Goal: Transaction & Acquisition: Purchase product/service

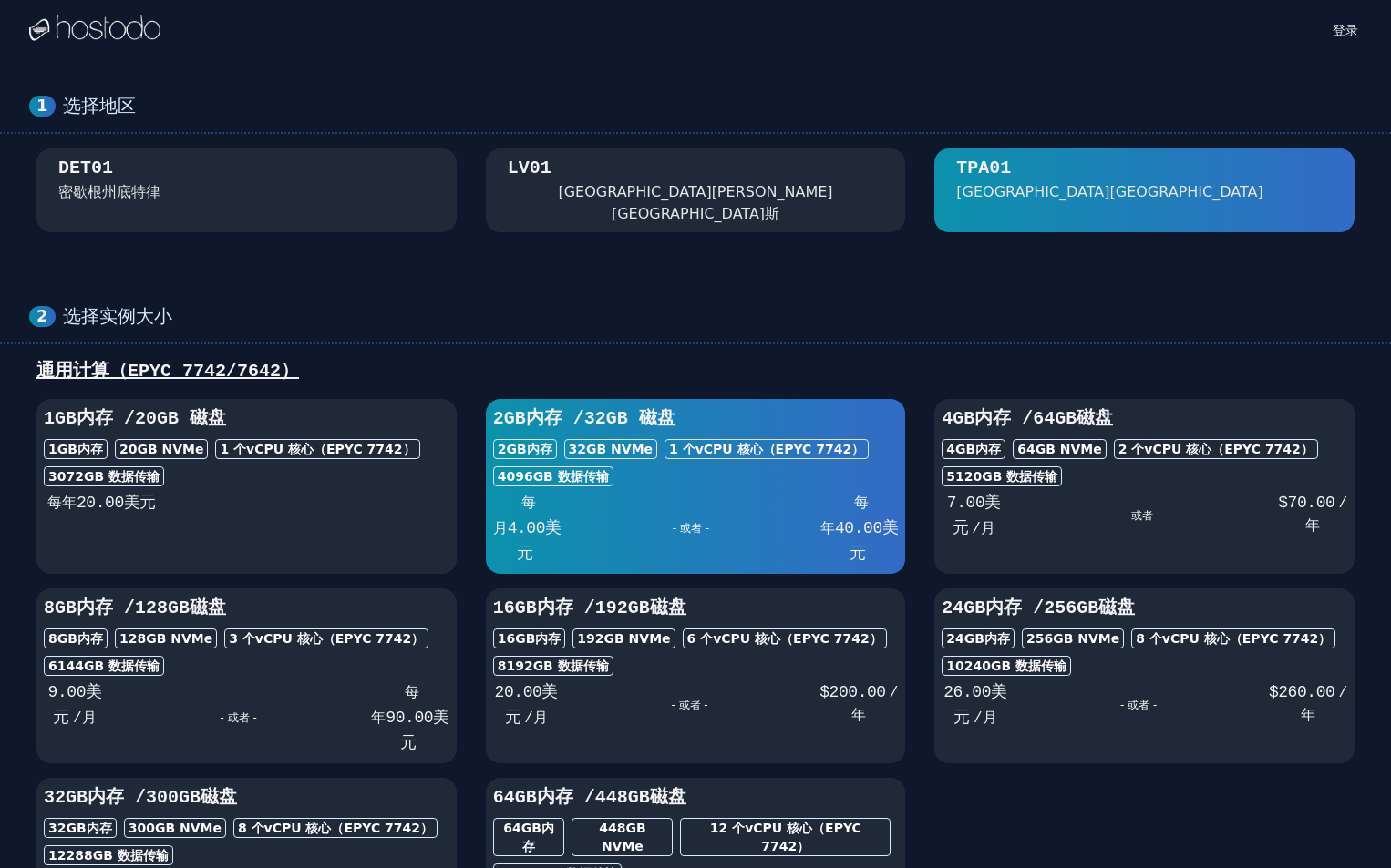
click at [597, 189] on font "[GEOGRAPHIC_DATA][PERSON_NAME][GEOGRAPHIC_DATA]斯" at bounding box center [694, 202] width 275 height 39
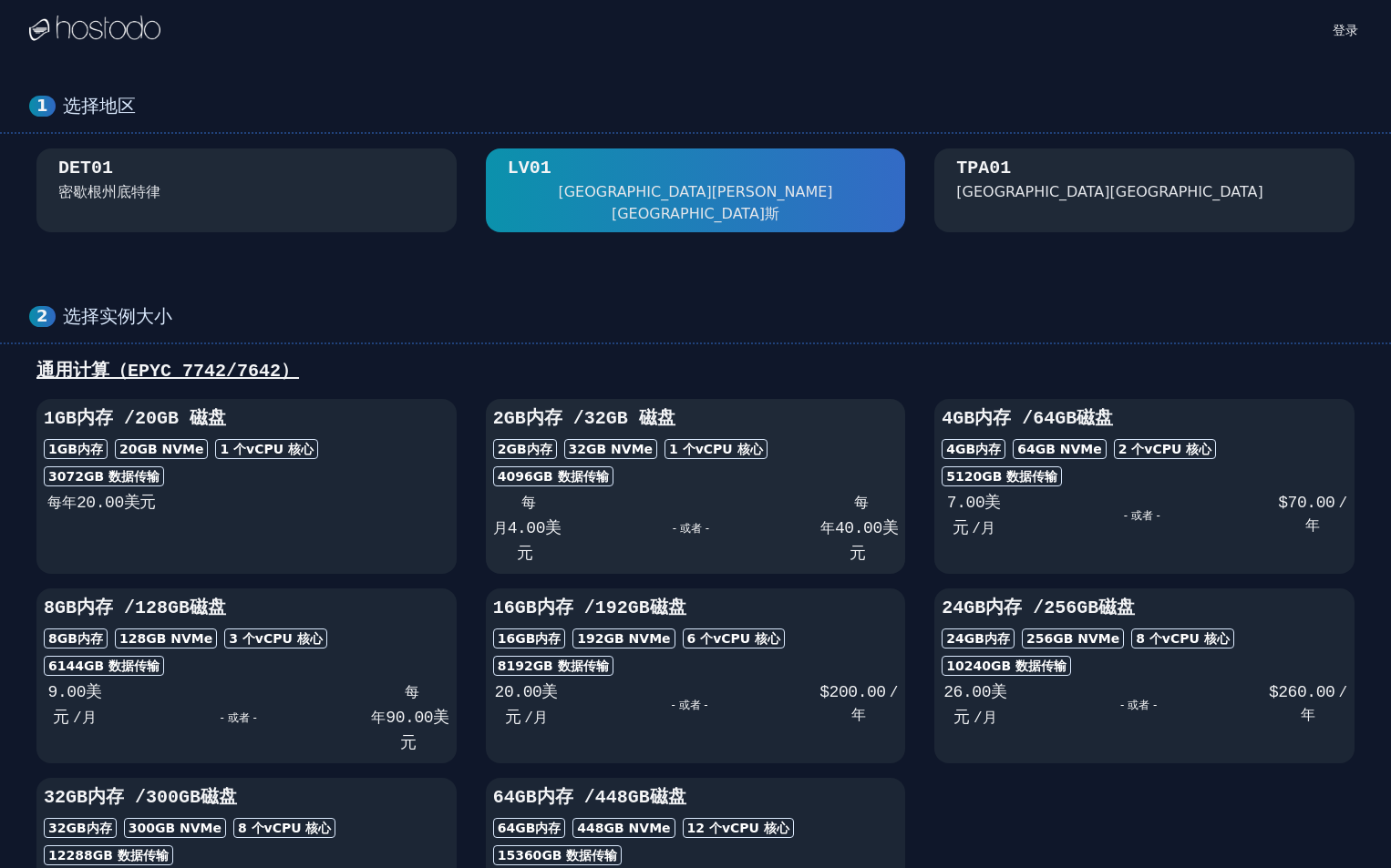
scroll to position [91, 0]
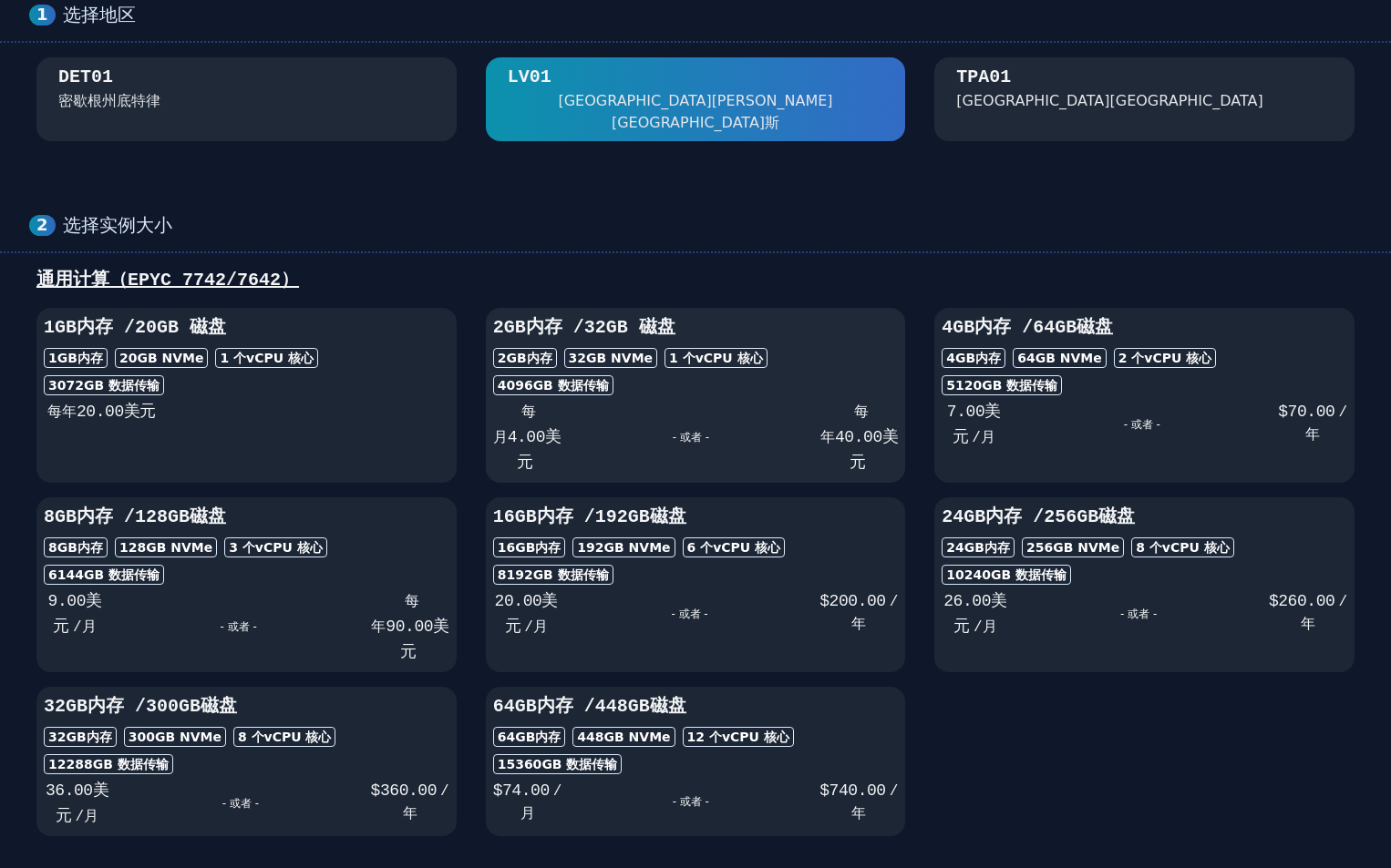
click at [592, 399] on div "- 或者 -" at bounding box center [690, 437] width 259 height 76
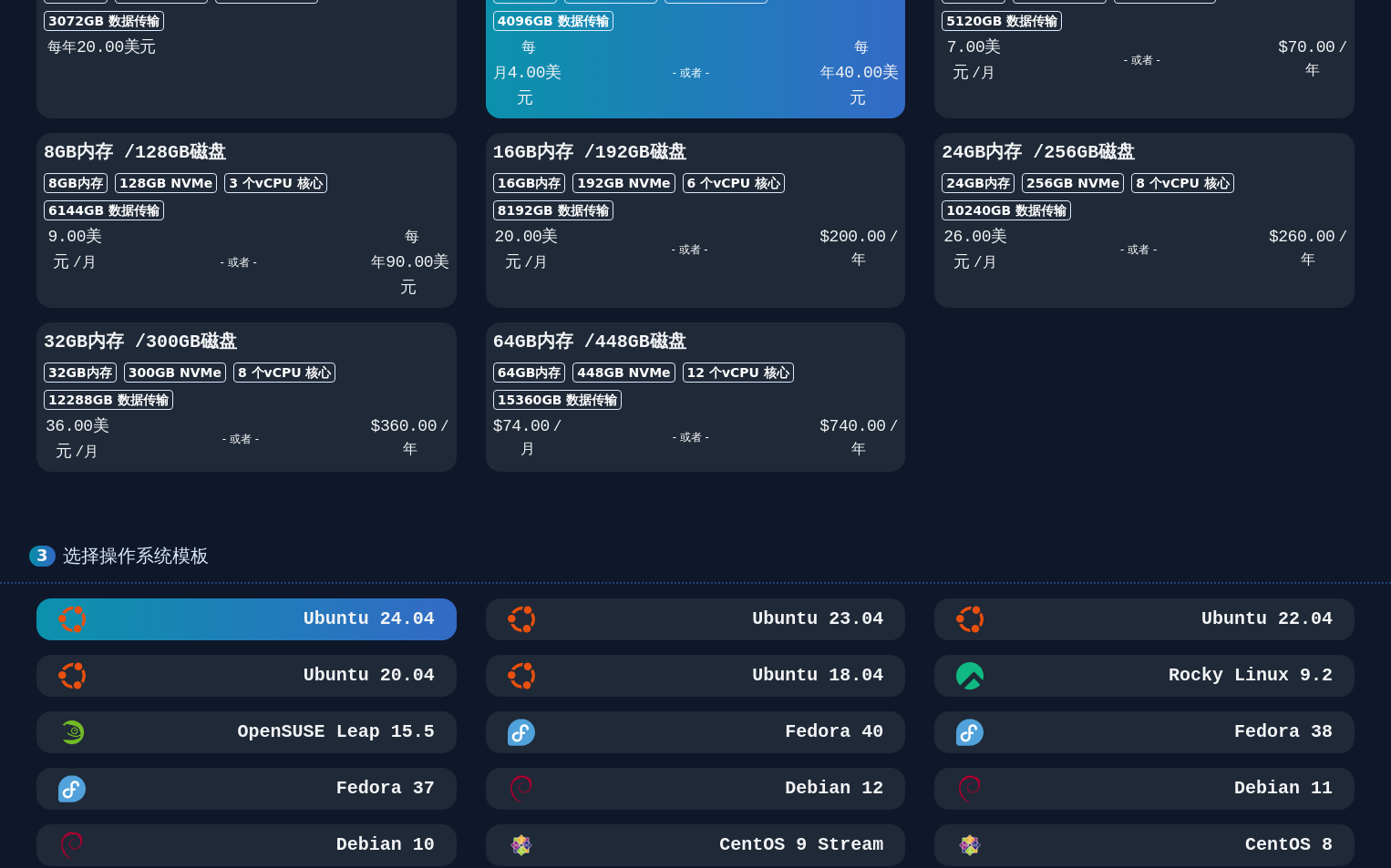
scroll to position [274, 0]
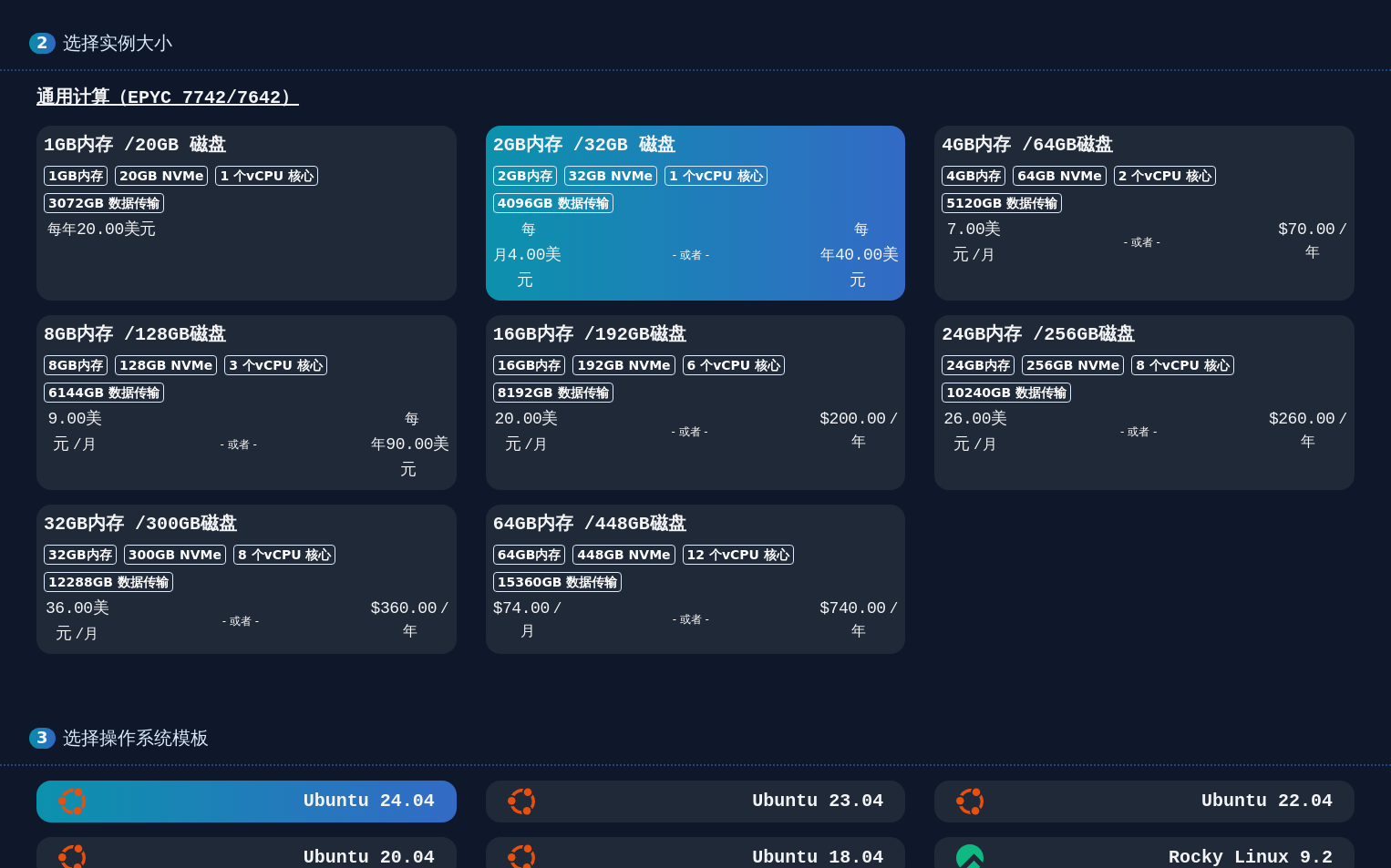
click at [1033, 230] on div "- 或者 -" at bounding box center [1141, 242] width 273 height 51
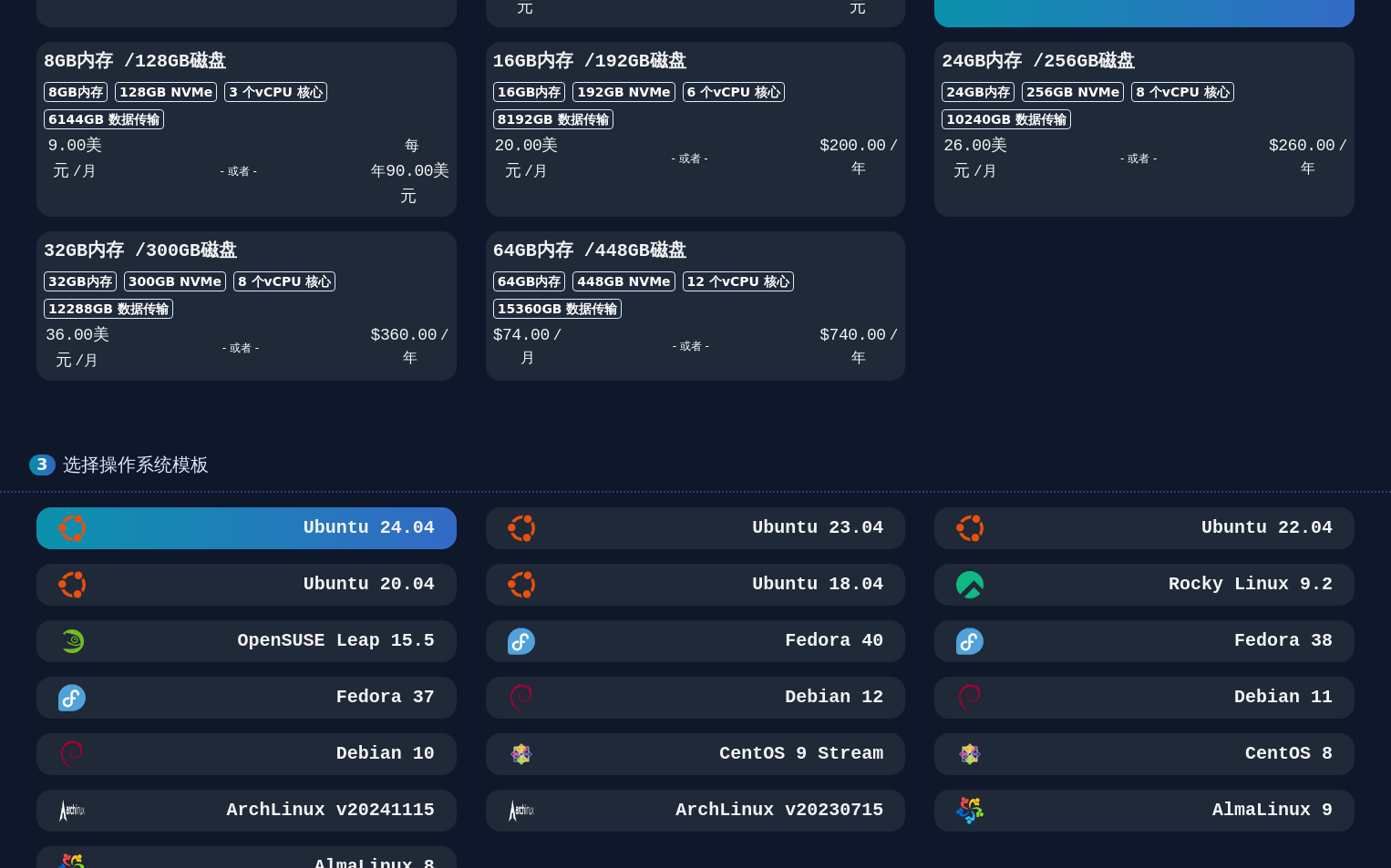
scroll to position [638, 0]
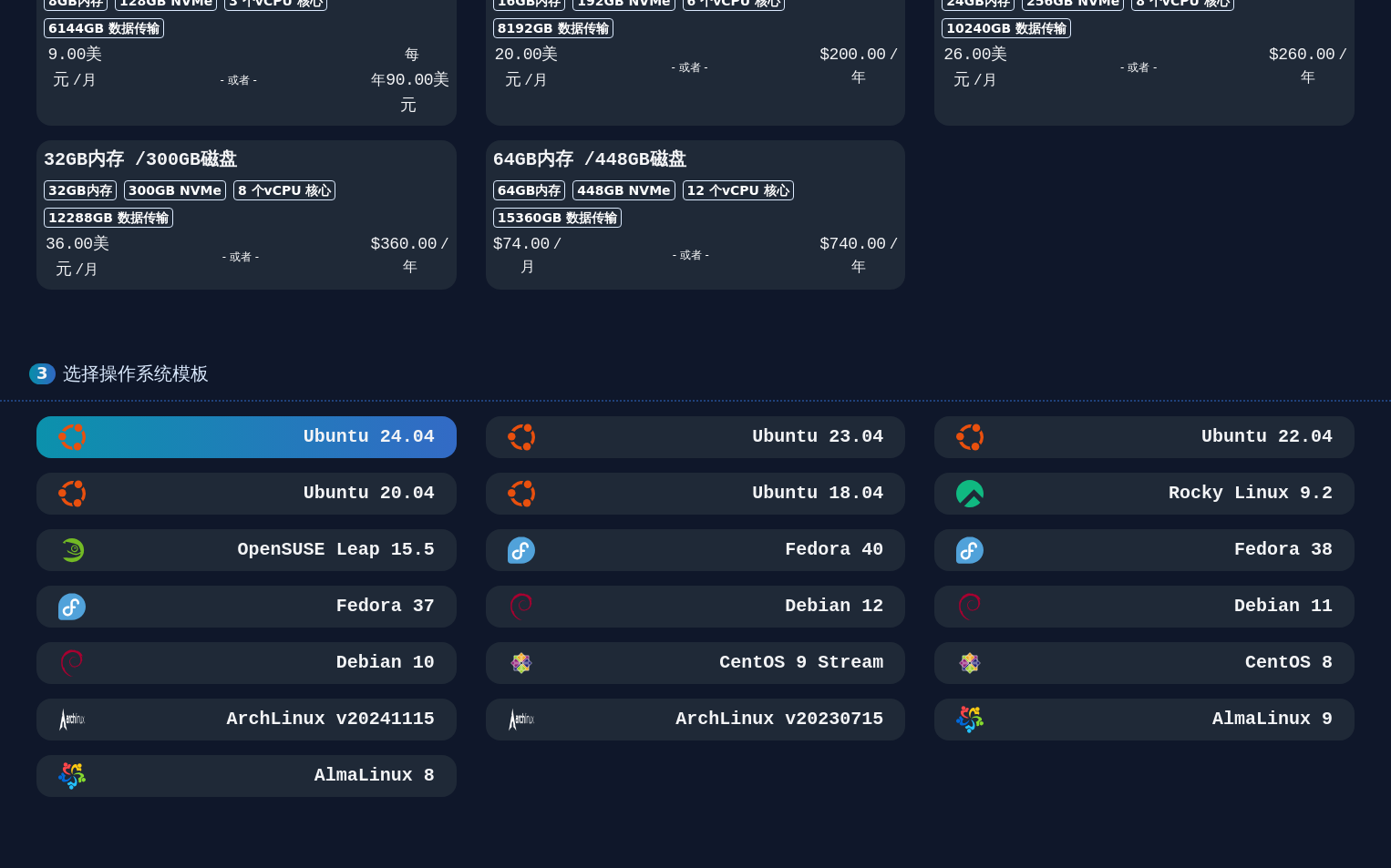
click at [585, 232] on div "- 或者 -" at bounding box center [690, 255] width 258 height 47
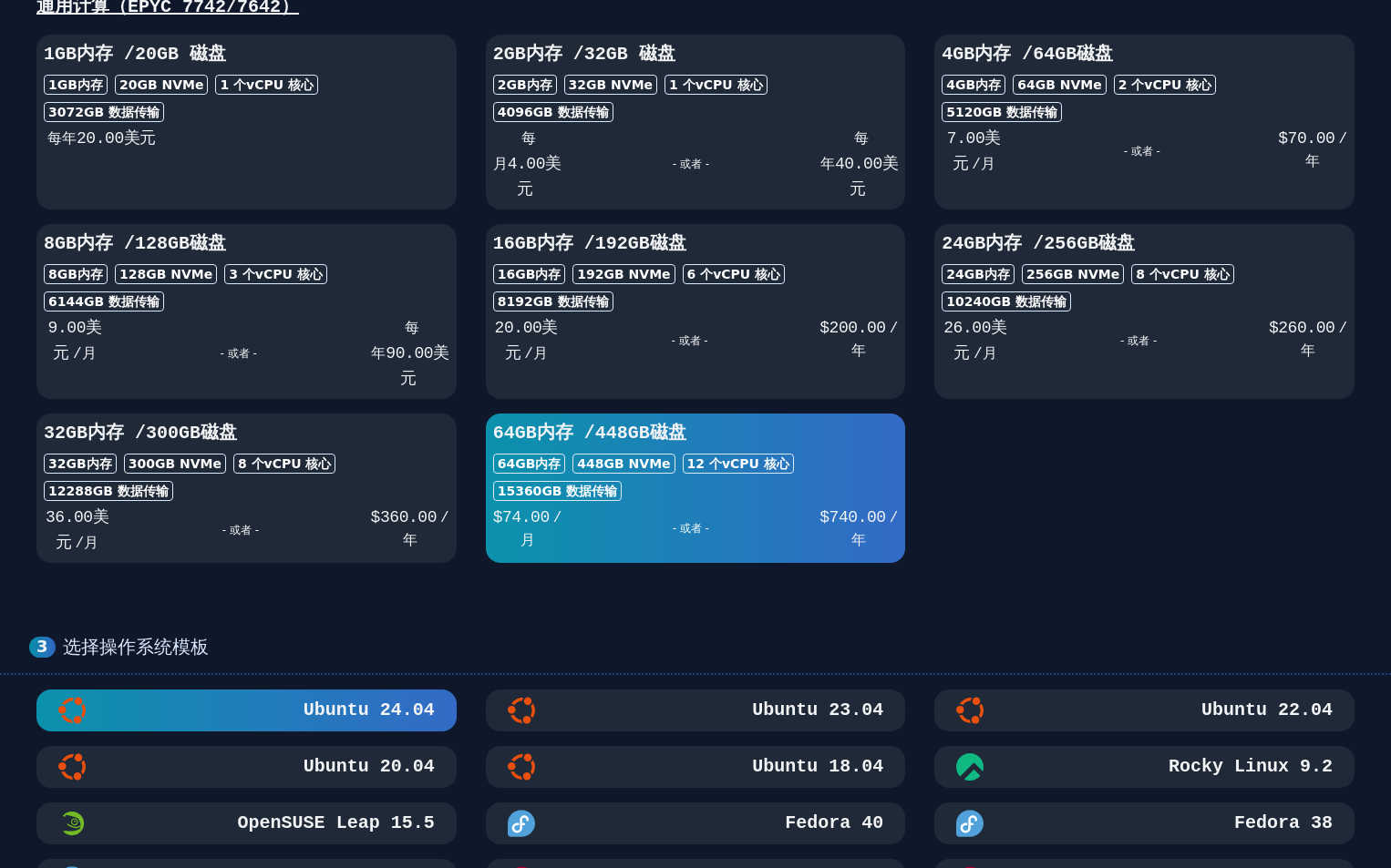
scroll to position [91, 0]
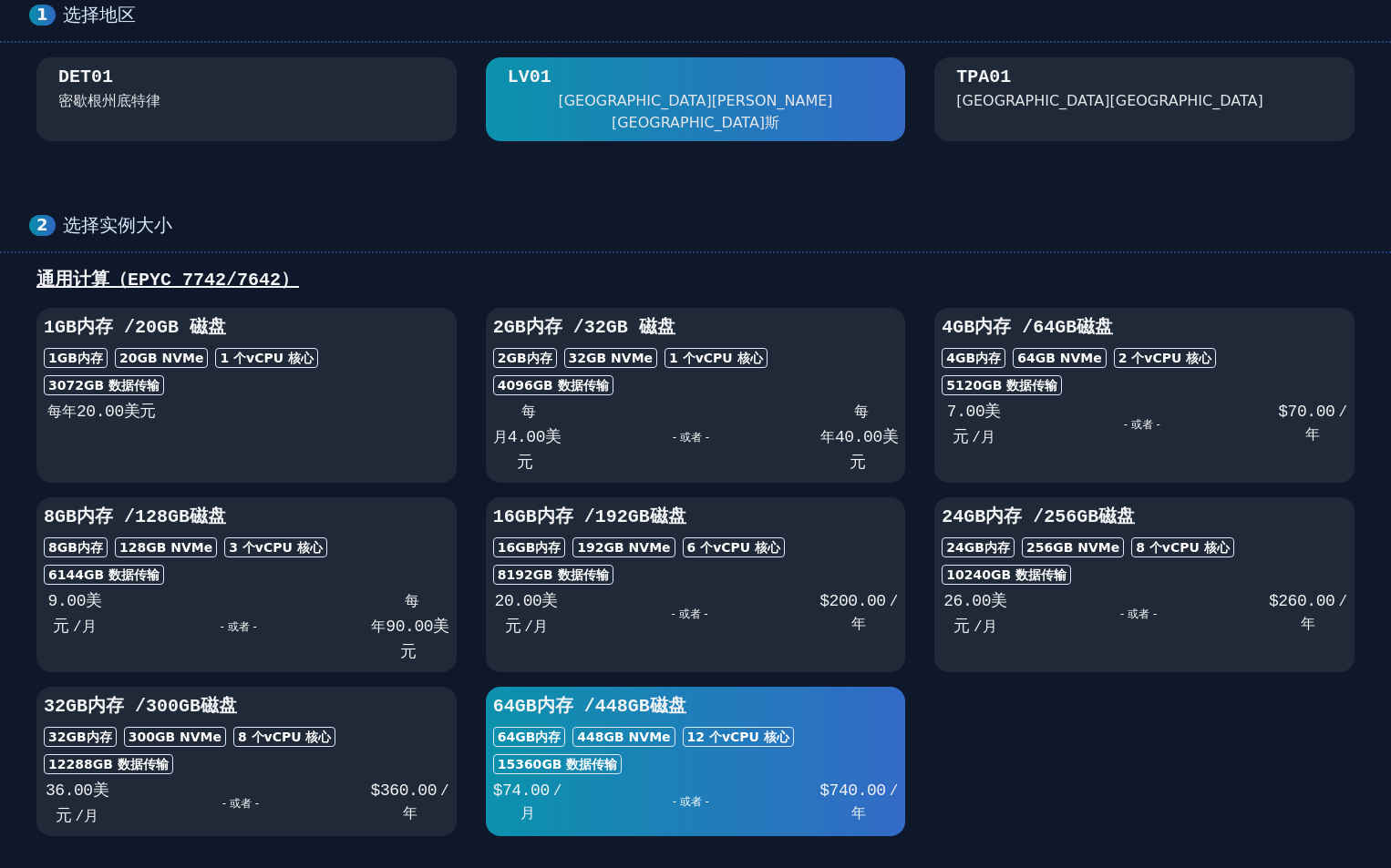
click at [1141, 412] on div "- 或者 -" at bounding box center [1141, 424] width 273 height 51
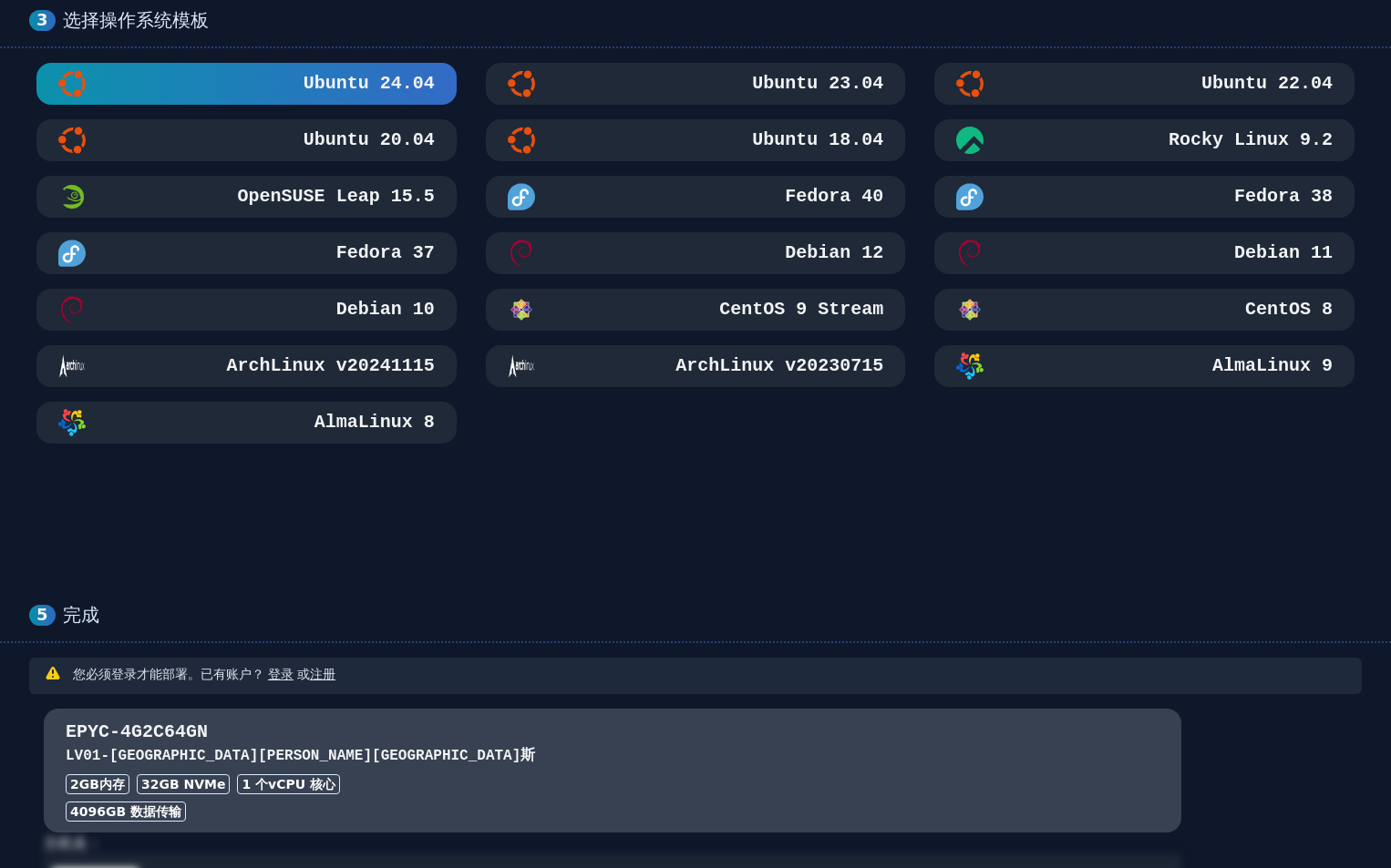
scroll to position [627, 0]
